Goal: Find specific page/section: Find specific page/section

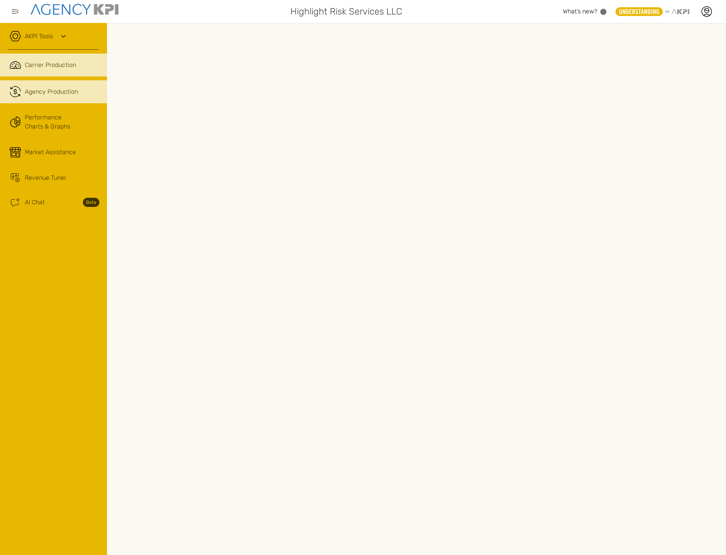
click at [51, 91] on span "Agency Production" at bounding box center [51, 91] width 53 height 9
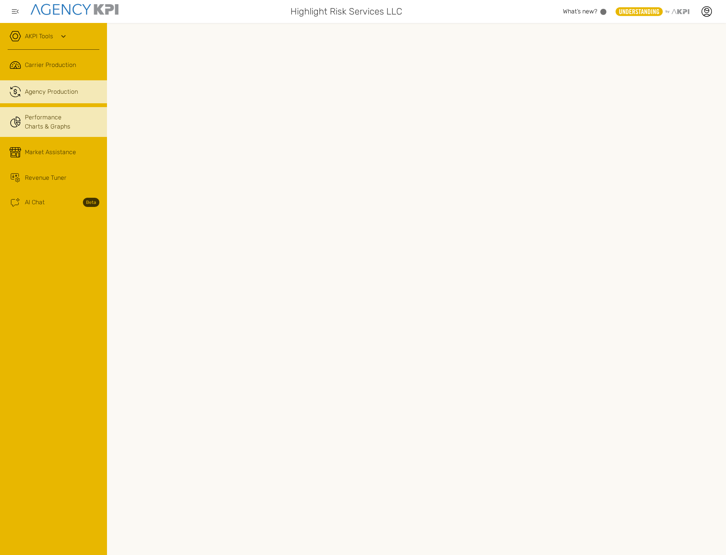
click at [51, 131] on link "Performance Charts & Graphs" at bounding box center [53, 122] width 107 height 30
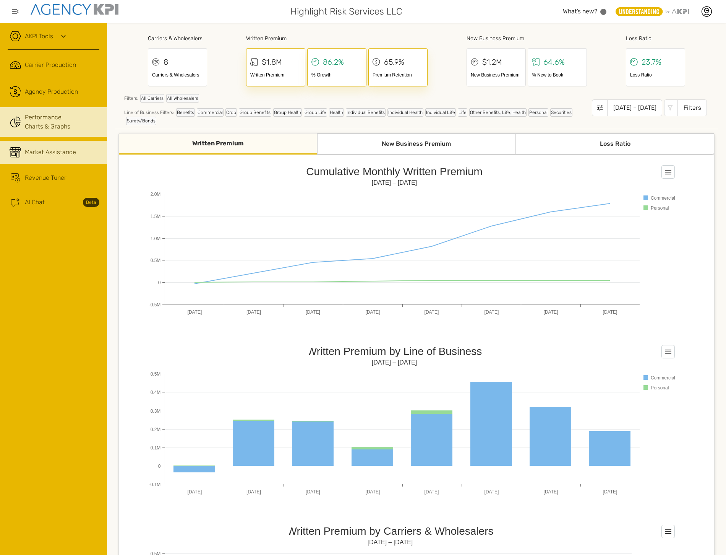
click at [44, 156] on div "Market Assistance" at bounding box center [50, 152] width 51 height 9
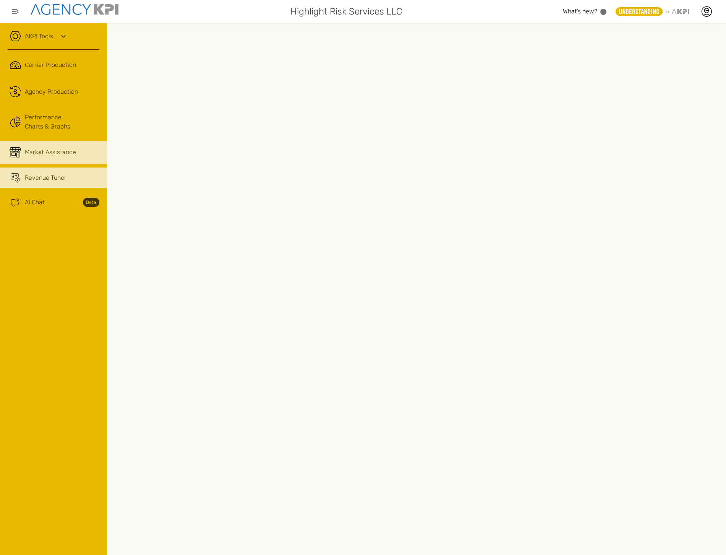
click at [58, 170] on link "Revenue Tuner" at bounding box center [53, 177] width 107 height 21
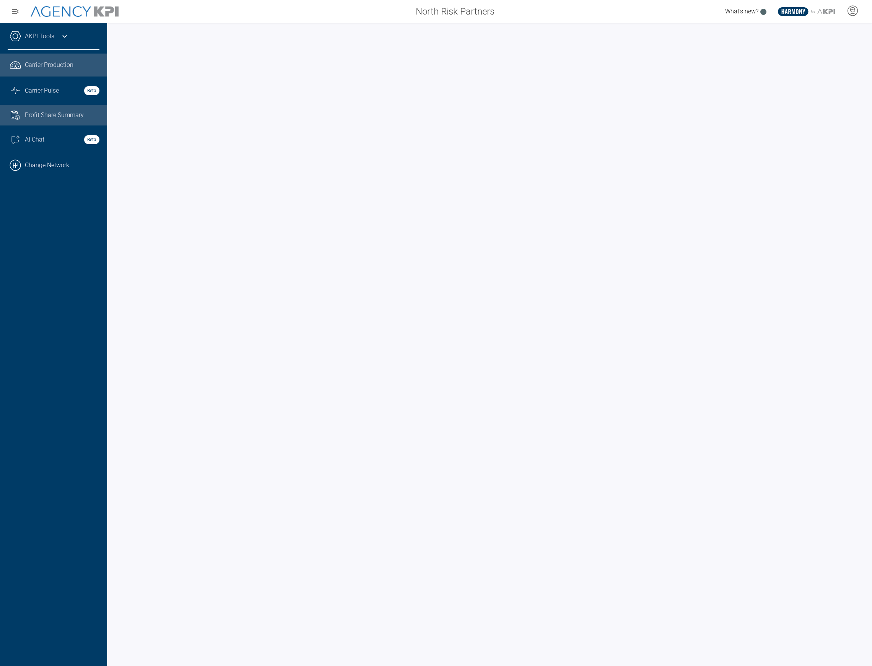
drag, startPoint x: 77, startPoint y: 158, endPoint x: 86, endPoint y: 111, distance: 48.2
click at [77, 158] on link ".cls-1{fill:none;stroke:#000;stroke-linecap:round;stroke-linejoin:round;stroke-…" at bounding box center [53, 165] width 107 height 23
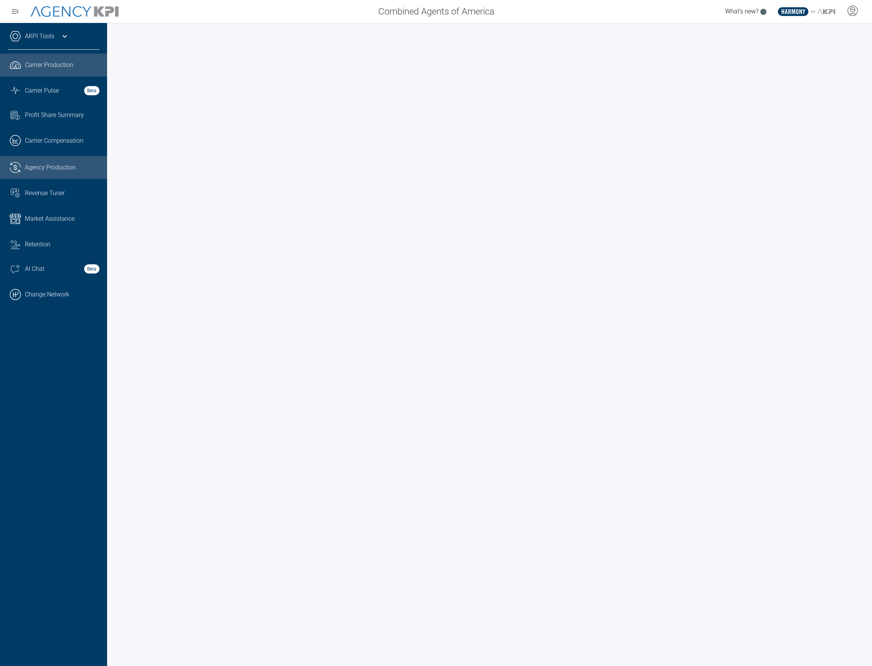
click at [52, 164] on span "Agency Production" at bounding box center [50, 167] width 51 height 9
